Goal: Browse casually: Explore the website without a specific task or goal

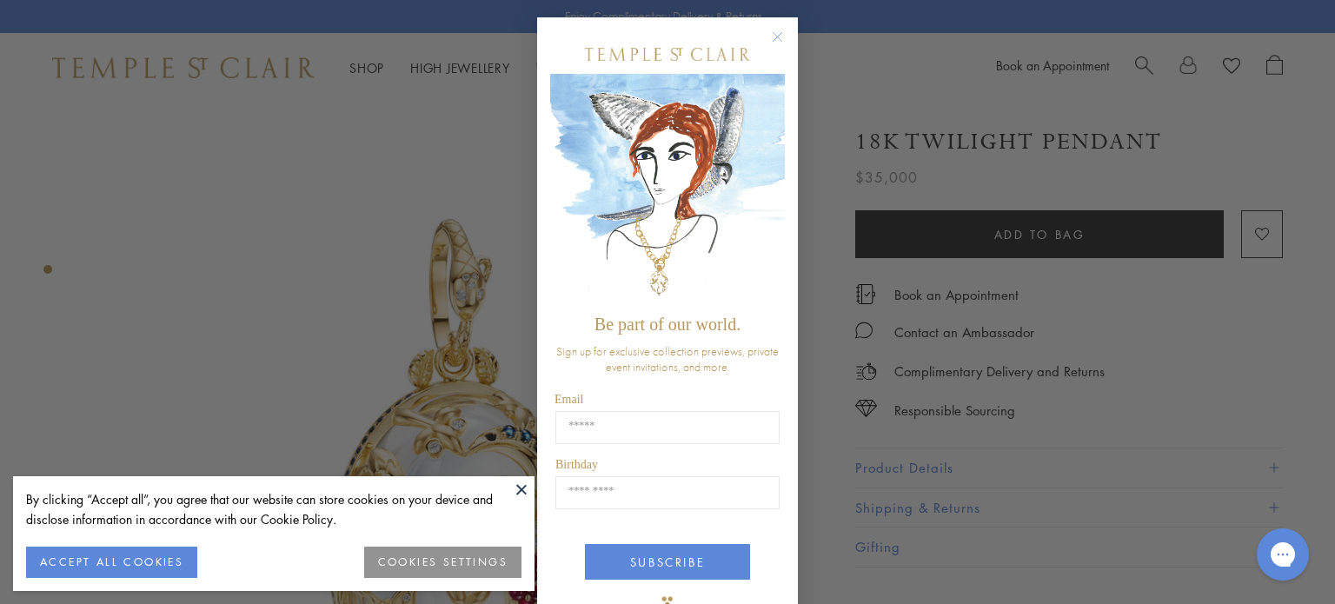
click at [774, 38] on icon "Close dialog" at bounding box center [778, 37] width 9 height 9
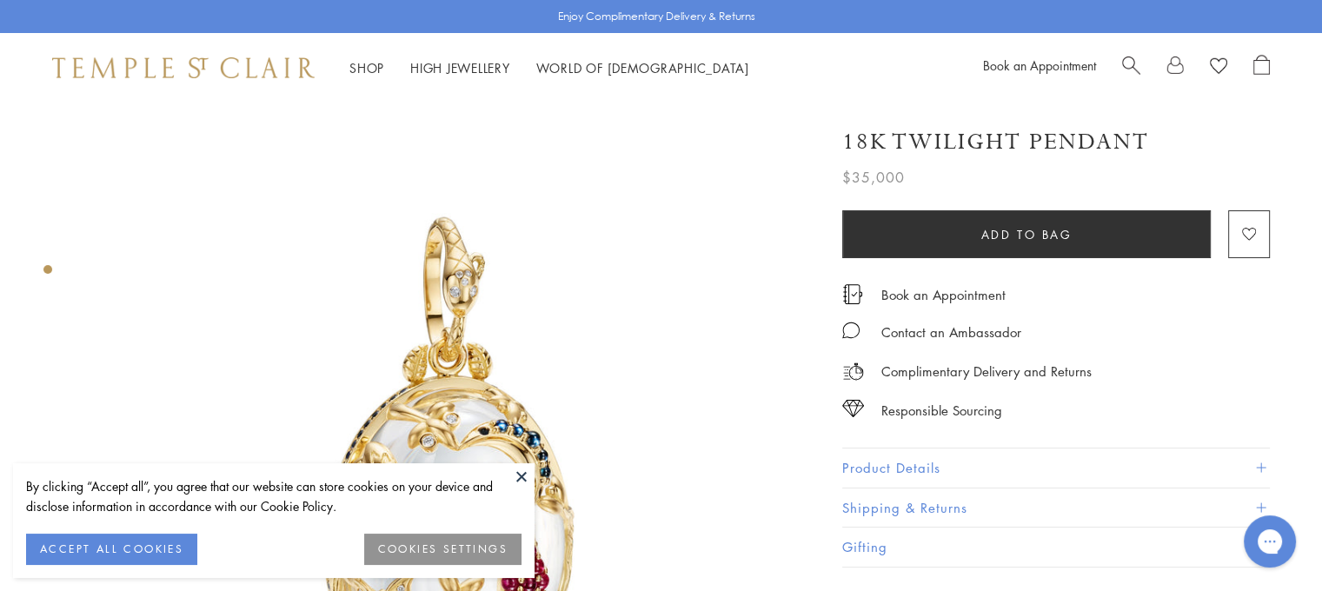
click at [484, 545] on button "COOKIES SETTINGS" at bounding box center [442, 549] width 157 height 31
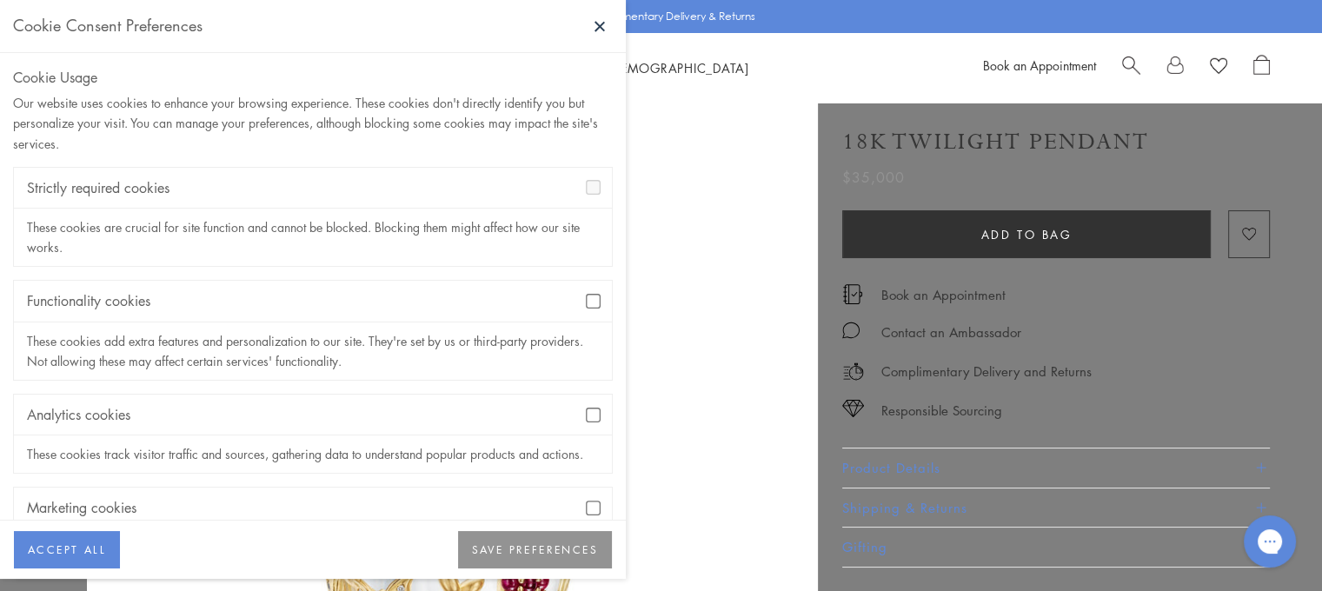
click at [562, 549] on button "SAVE PREFERENCES" at bounding box center [535, 550] width 154 height 38
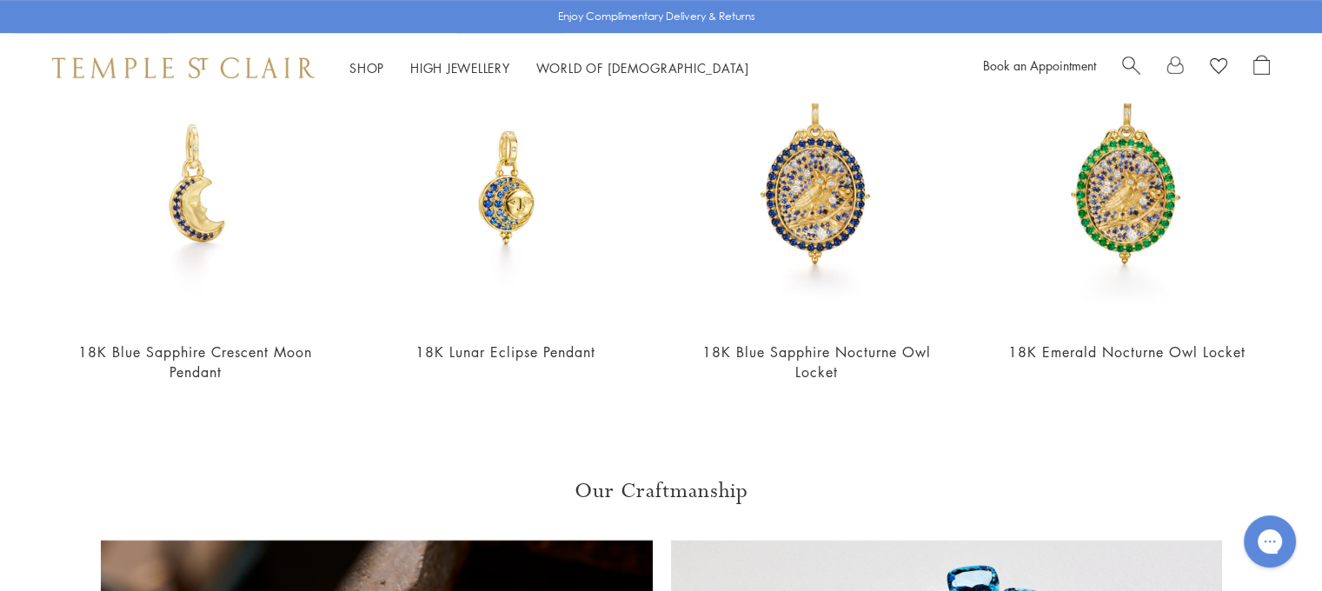
scroll to position [869, 0]
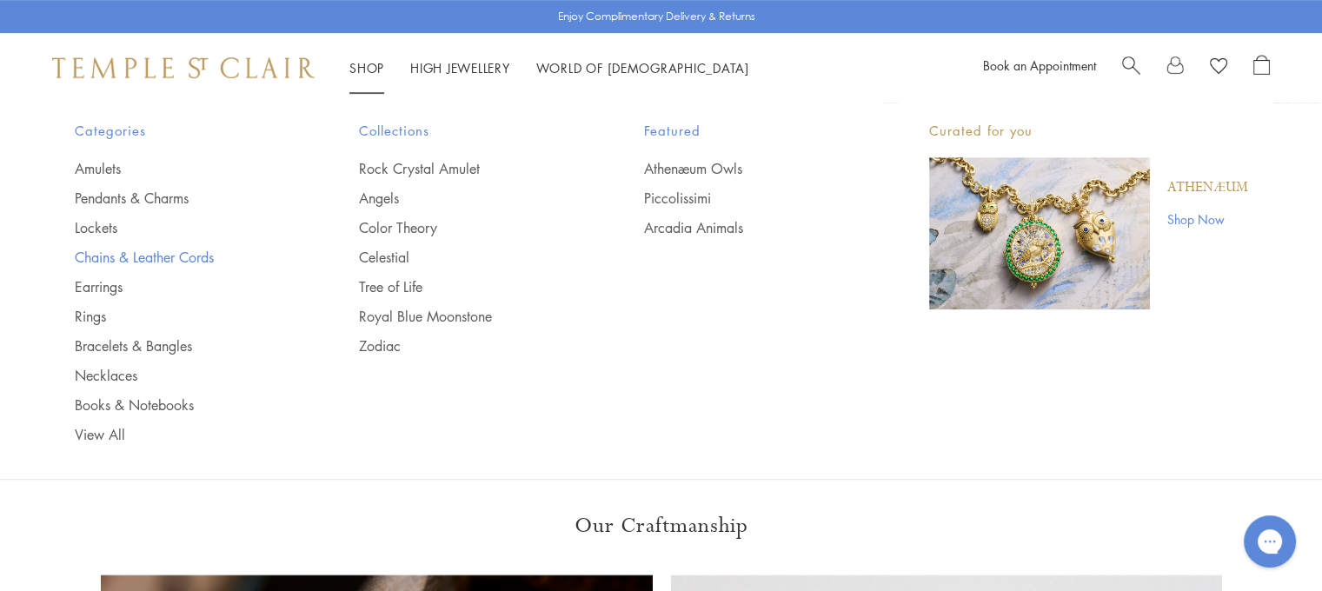
click at [170, 250] on link "Chains & Leather Cords" at bounding box center [183, 257] width 216 height 19
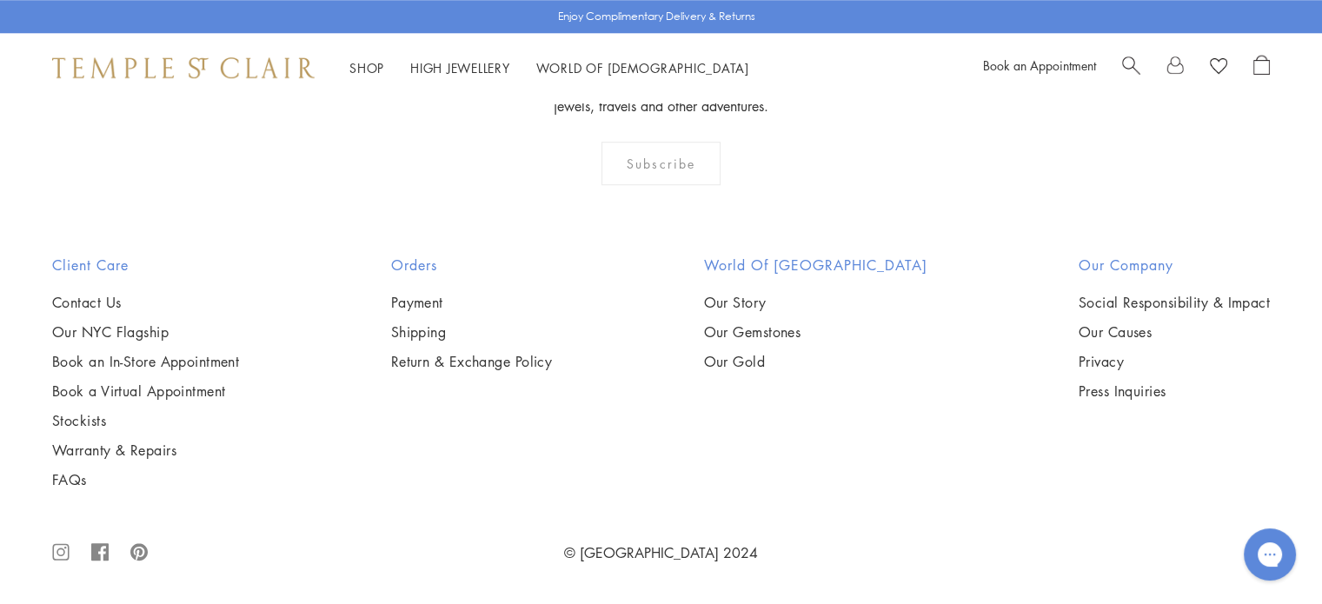
scroll to position [1669, 0]
click at [0, 0] on img at bounding box center [0, 0] width 0 height 0
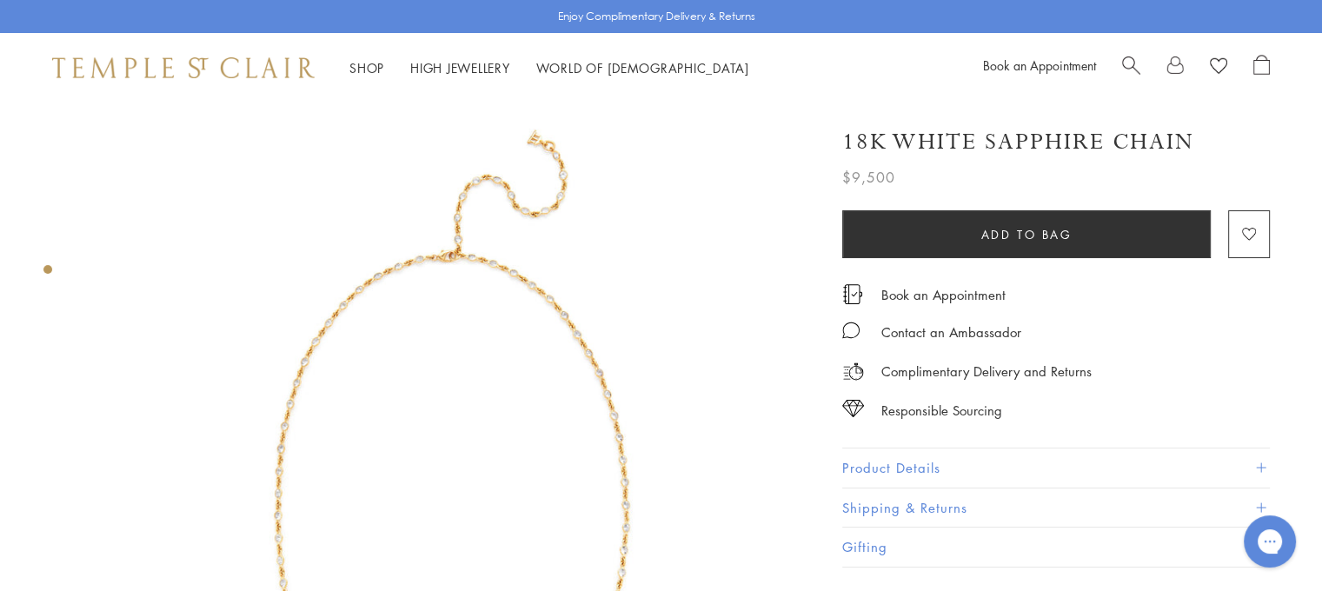
click at [864, 469] on button "Product Details" at bounding box center [1056, 468] width 428 height 39
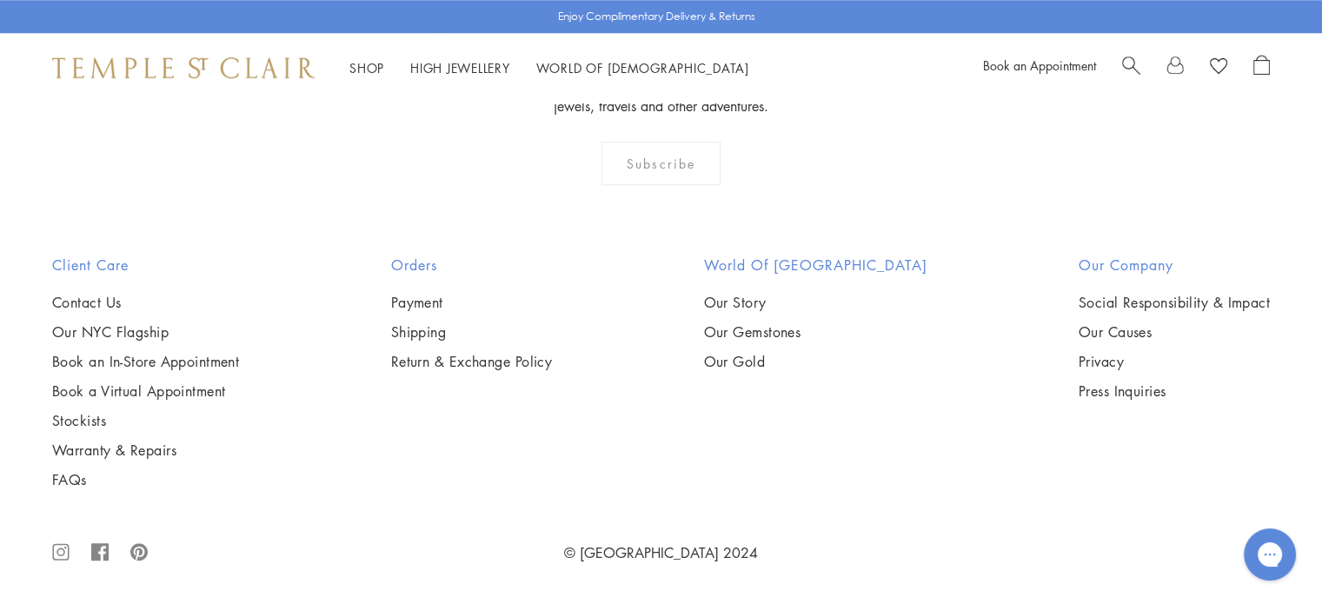
scroll to position [2260, 0]
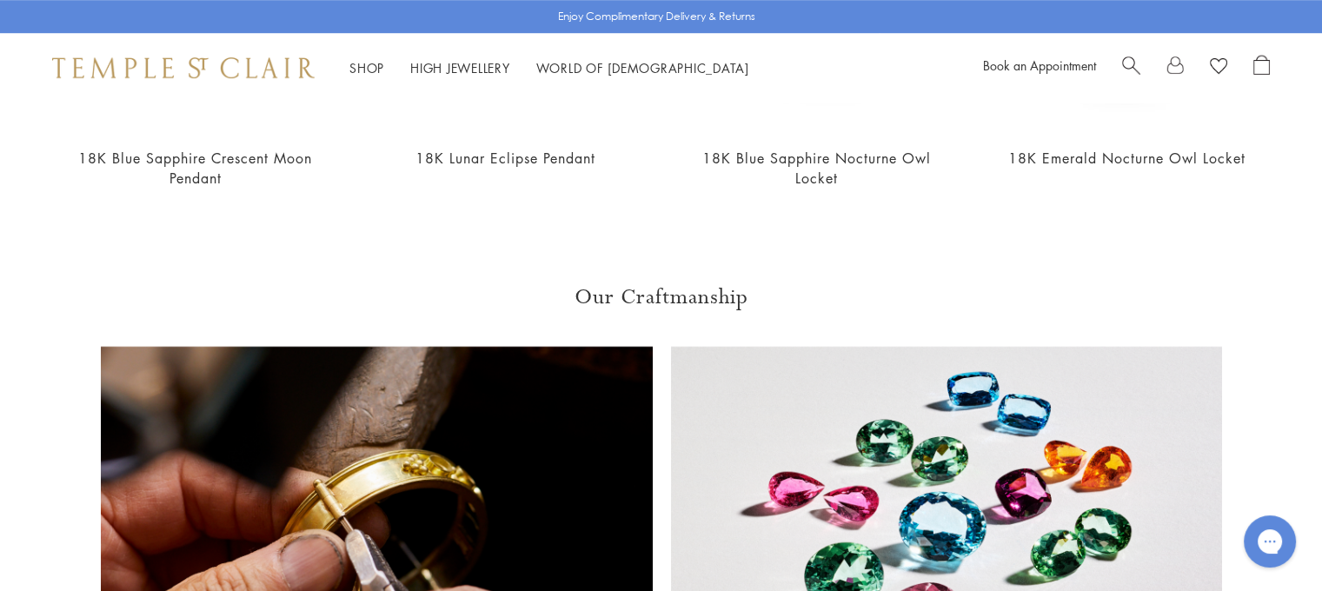
scroll to position [1113, 0]
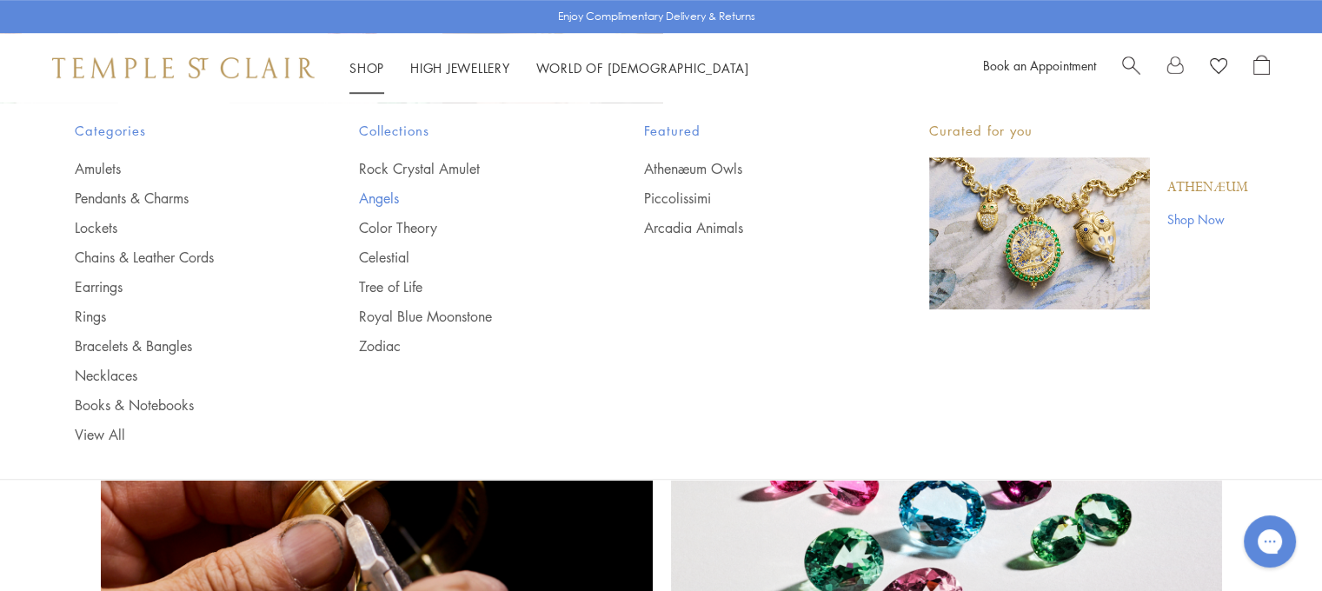
click at [377, 197] on link "Angels" at bounding box center [467, 198] width 216 height 19
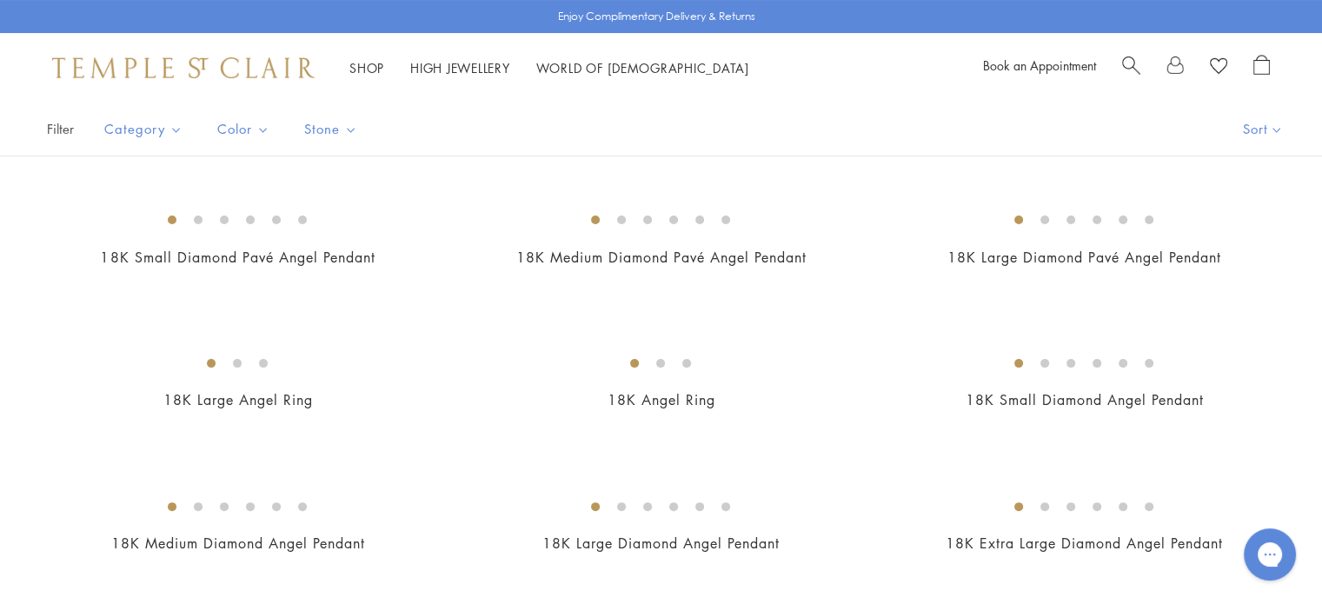
scroll to position [348, 0]
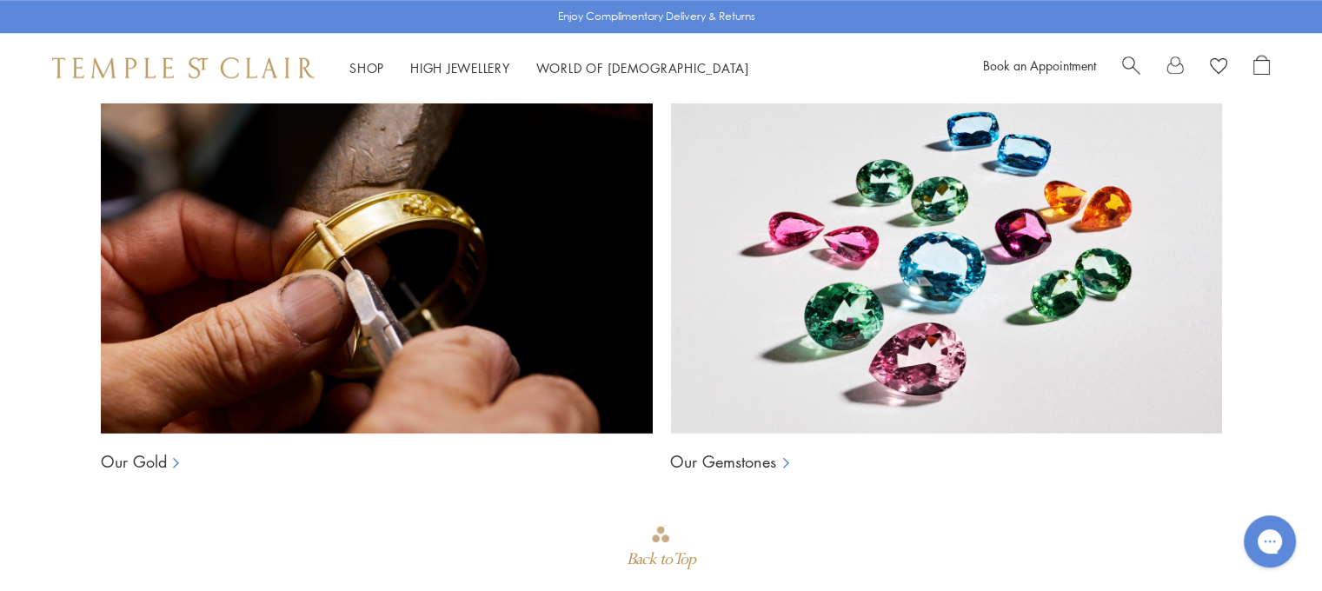
scroll to position [1356, 0]
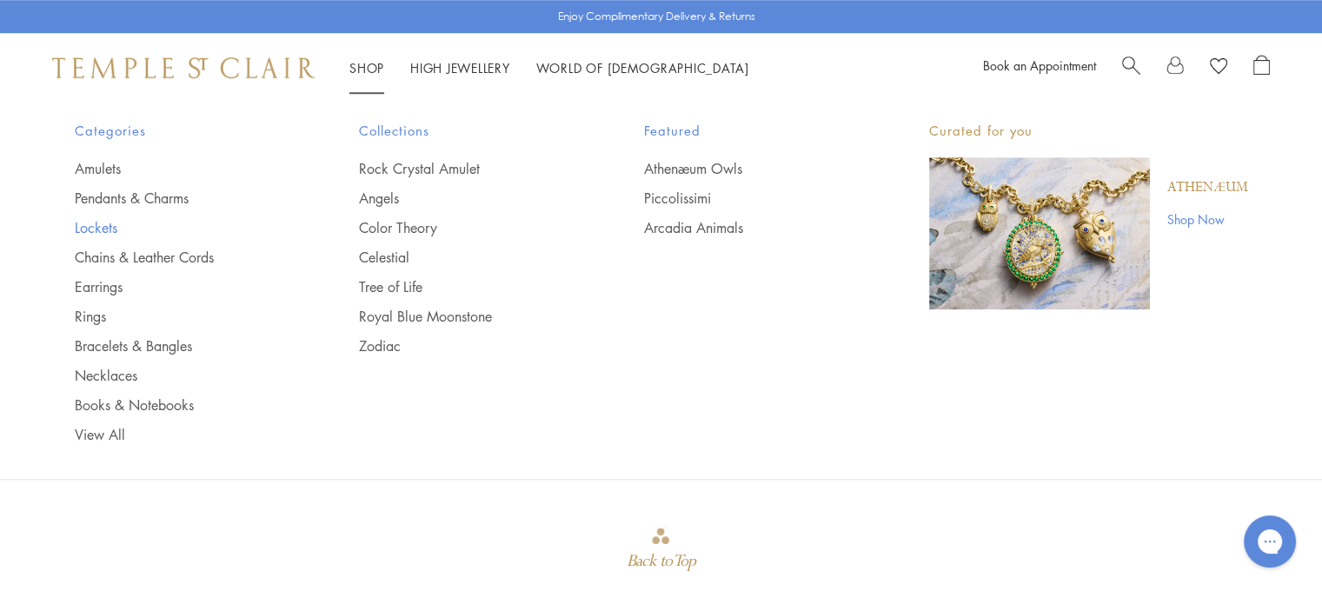
click at [94, 229] on link "Lockets" at bounding box center [183, 227] width 216 height 19
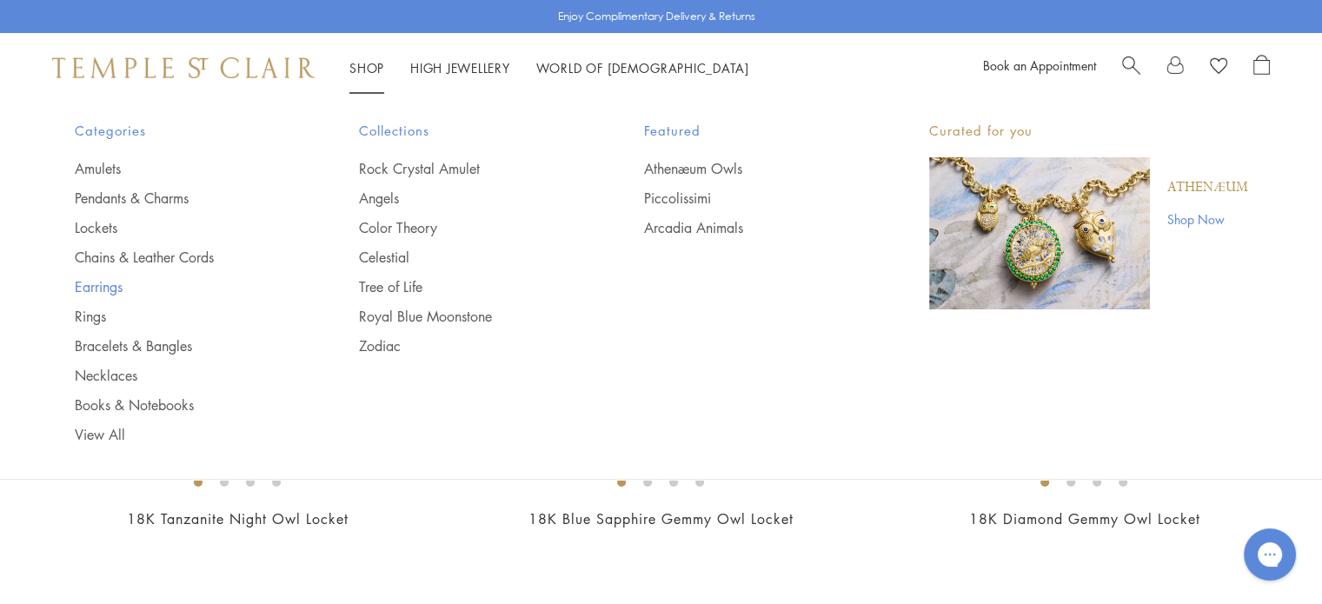
click at [114, 284] on link "Earrings" at bounding box center [183, 286] width 216 height 19
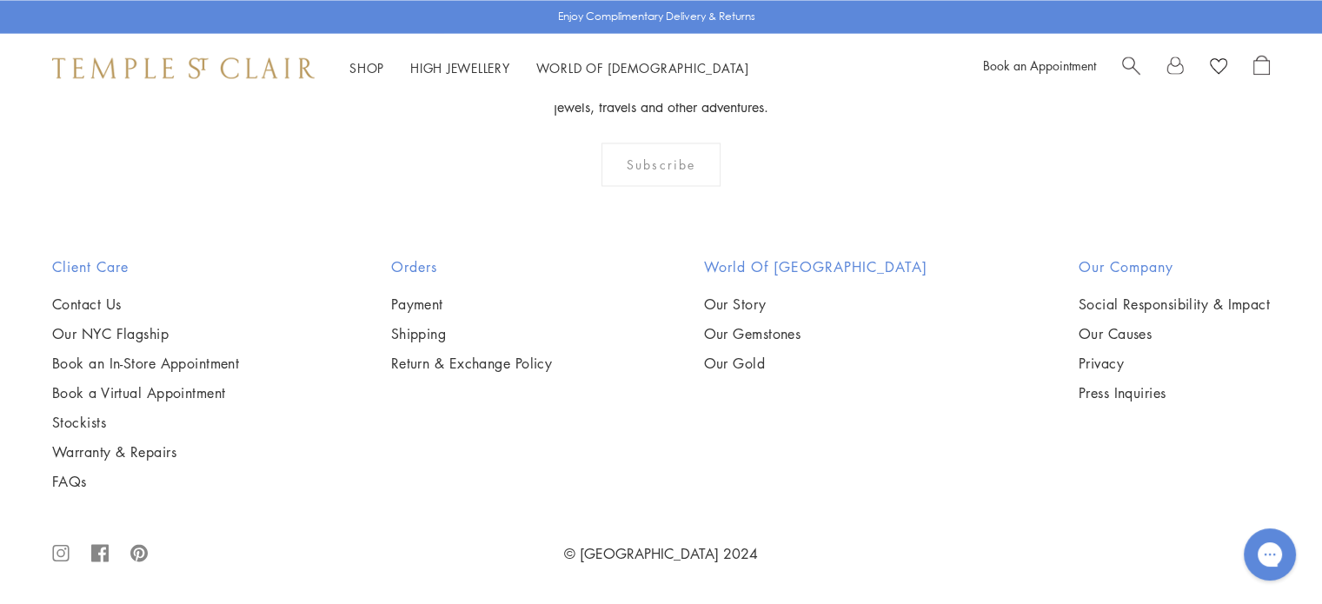
scroll to position [7372, 0]
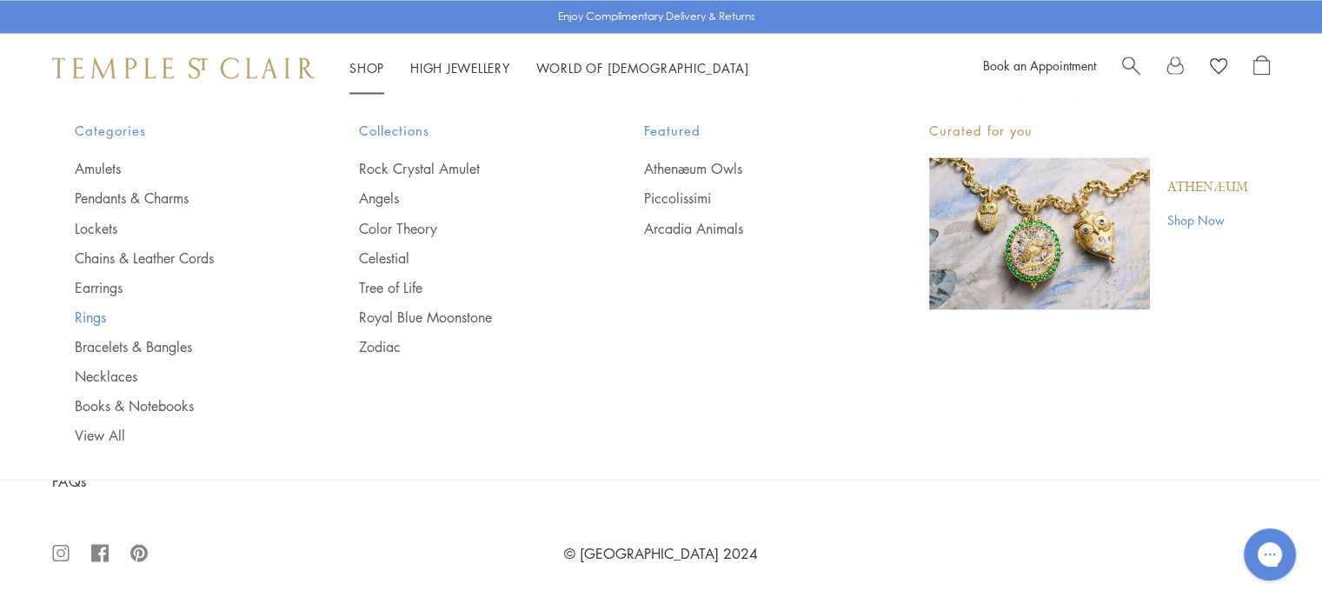
click at [87, 309] on link "Rings" at bounding box center [183, 316] width 216 height 19
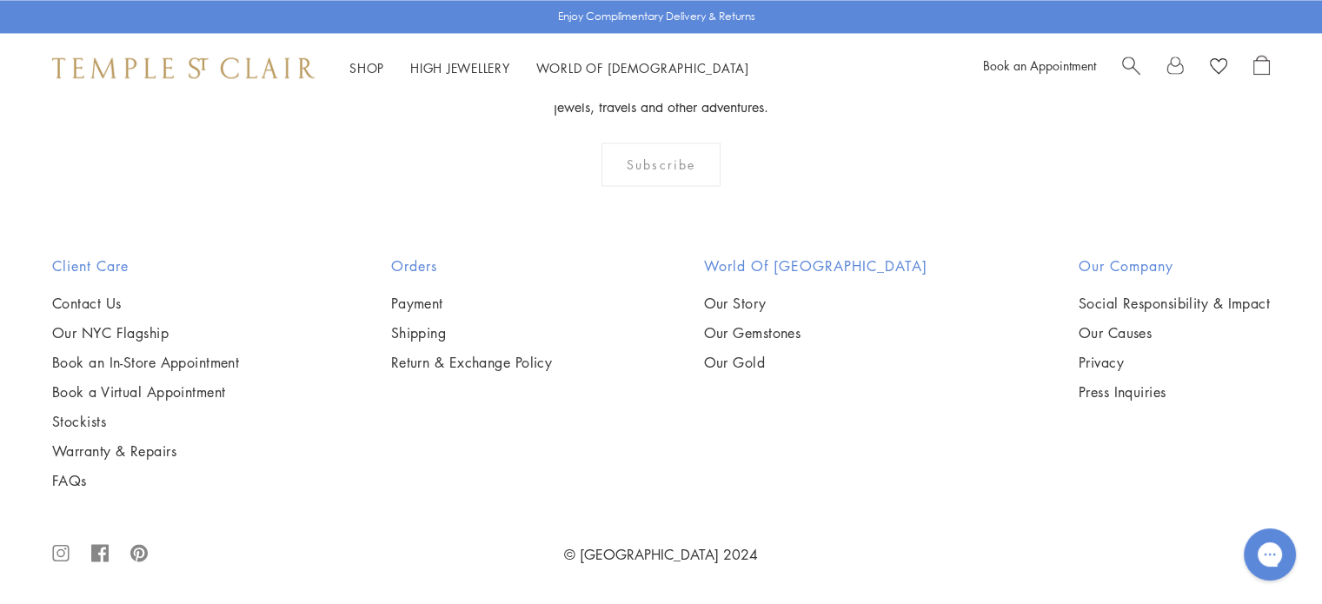
scroll to position [6086, 0]
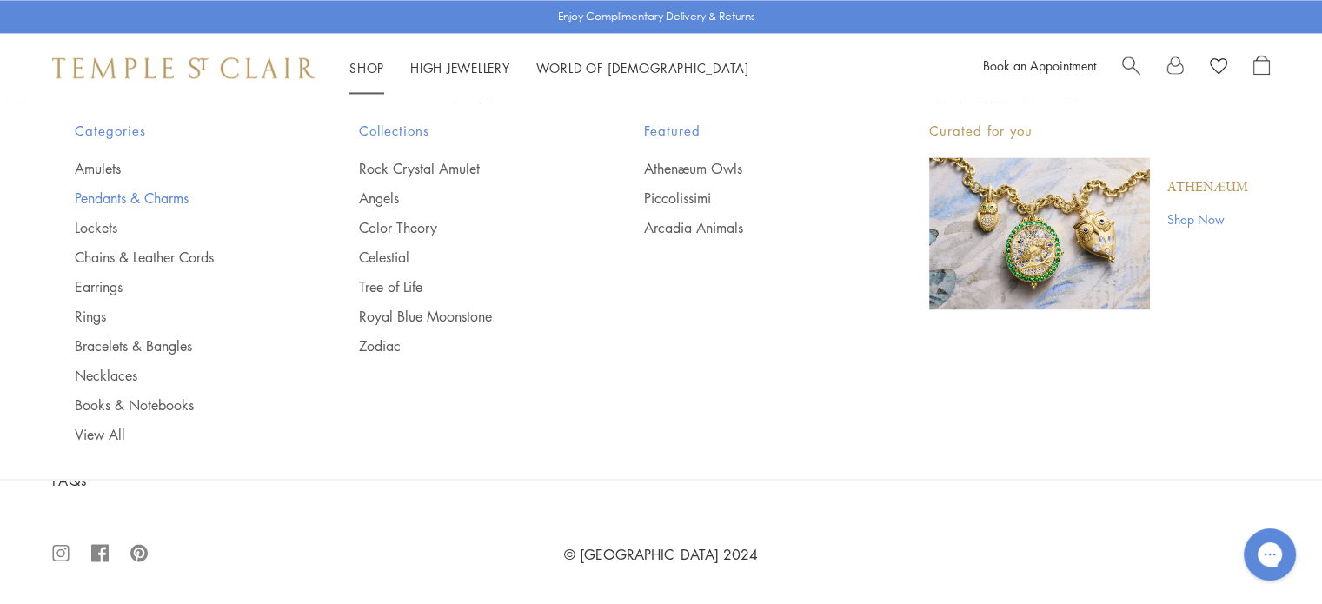
click at [162, 192] on link "Pendants & Charms" at bounding box center [183, 198] width 216 height 19
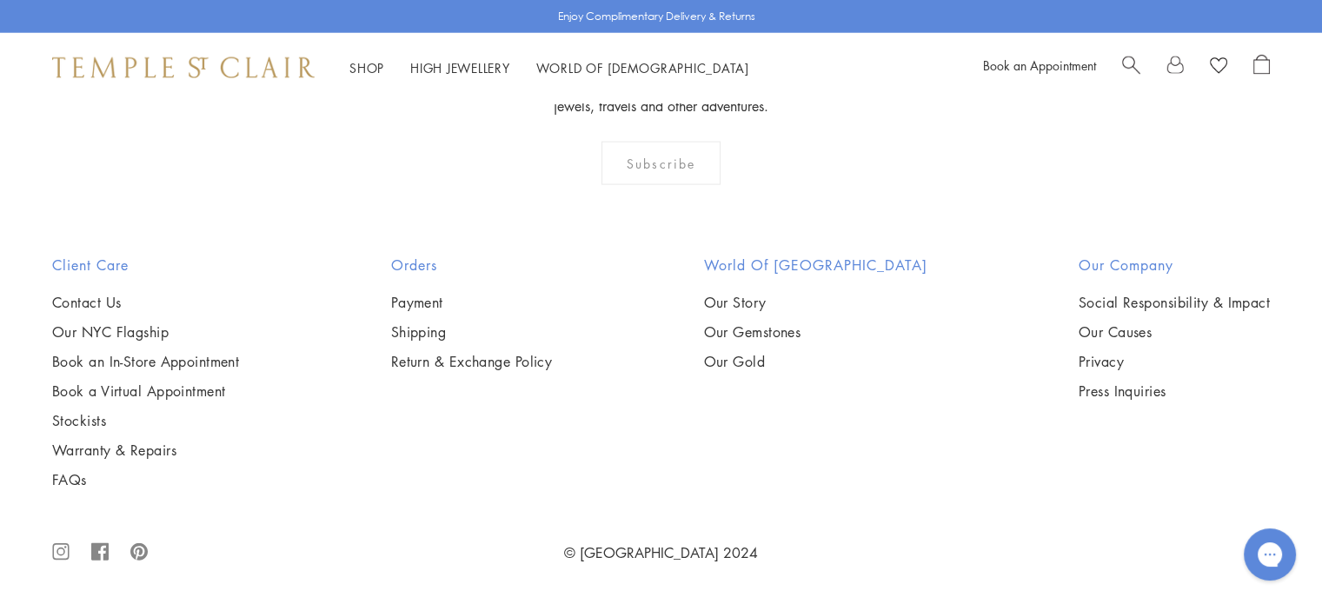
scroll to position [6712, 0]
